Goal: Check status: Check status

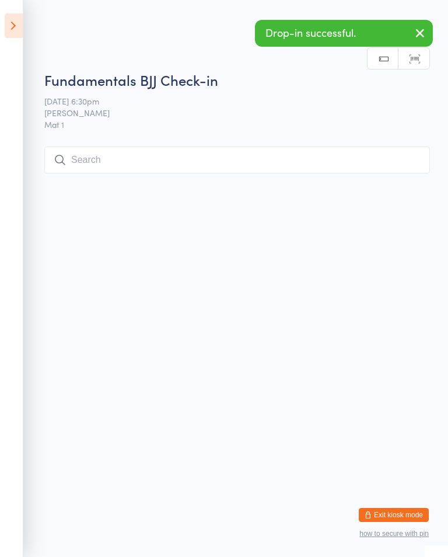
click at [123, 148] on input "search" at bounding box center [237, 159] width 386 height 27
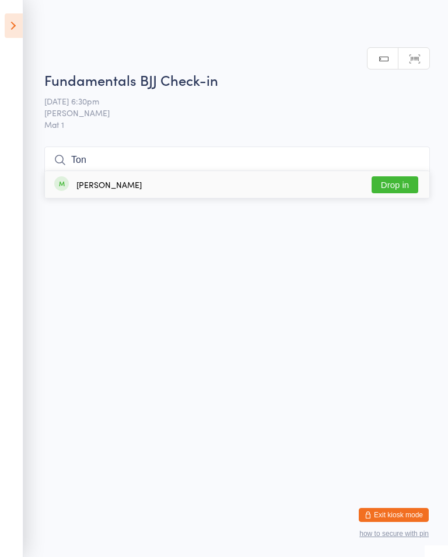
type input "Ton"
click at [395, 176] on button "Drop in" at bounding box center [395, 184] width 47 height 17
type input "U"
type input "B"
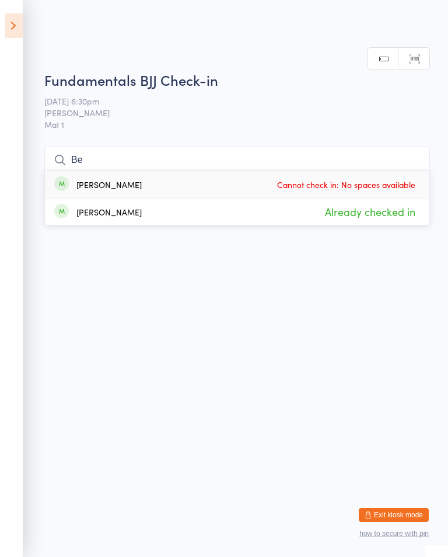
type input "B"
type input "2"
